Goal: Task Accomplishment & Management: Use online tool/utility

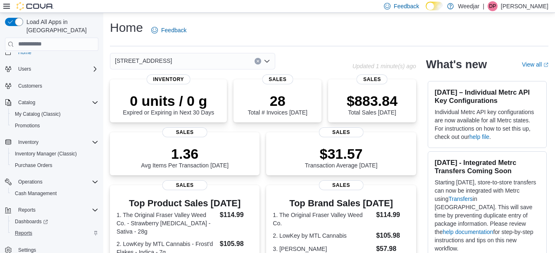
click at [44, 229] on div "Reports" at bounding box center [55, 233] width 87 height 10
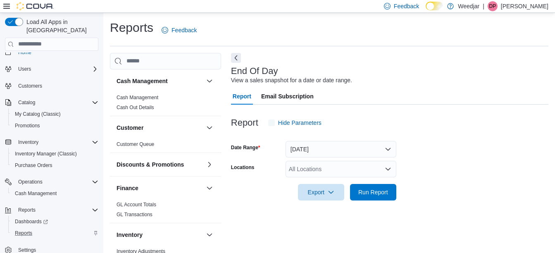
scroll to position [13, 0]
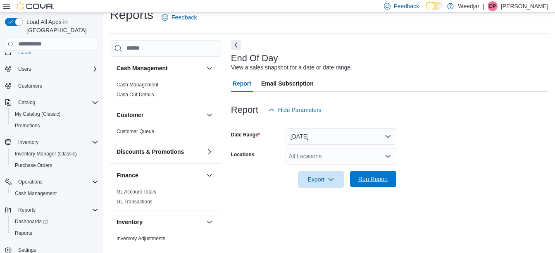
click at [375, 177] on span "Run Report" at bounding box center [373, 179] width 30 height 8
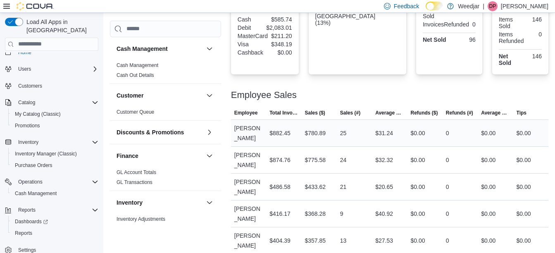
scroll to position [328, 0]
